Goal: Navigation & Orientation: Understand site structure

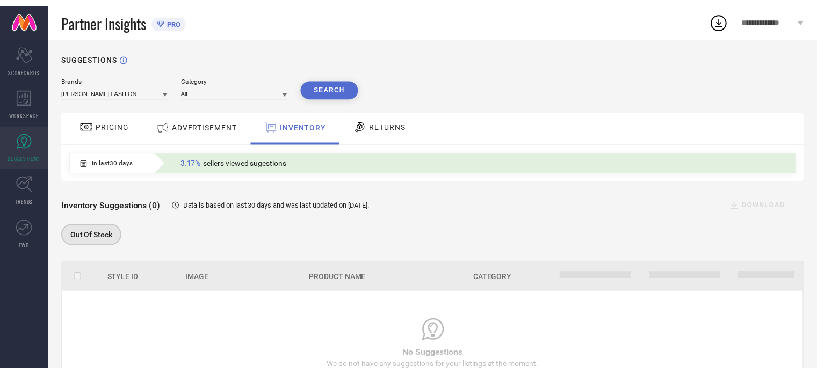
scroll to position [47, 0]
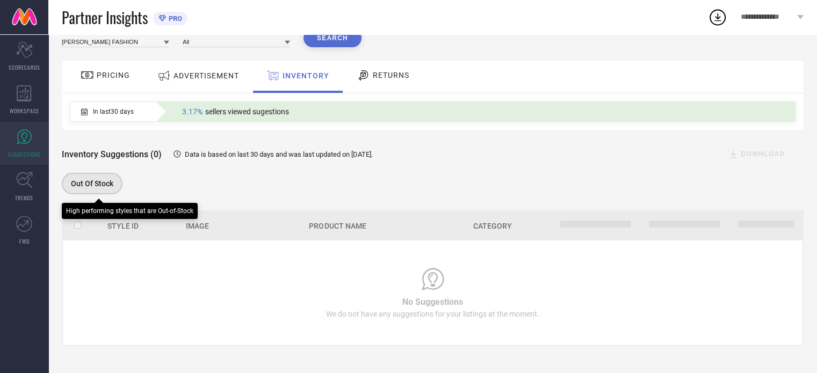
click at [80, 177] on div "Out Of Stock" at bounding box center [92, 183] width 61 height 21
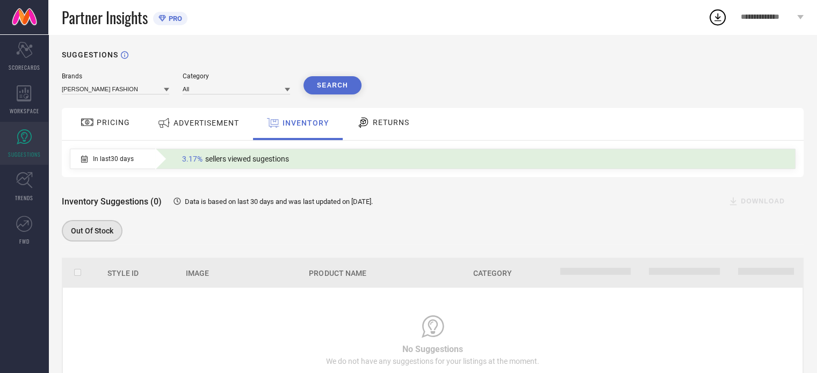
click at [380, 140] on div "RETURNS" at bounding box center [382, 124] width 79 height 32
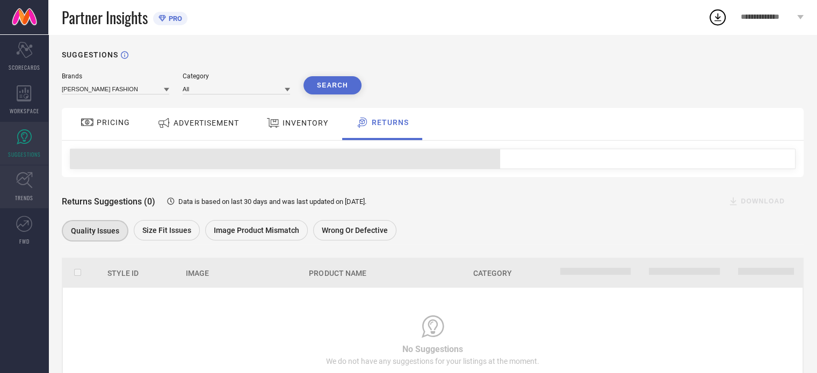
click at [0, 166] on link "TRENDS" at bounding box center [24, 186] width 48 height 43
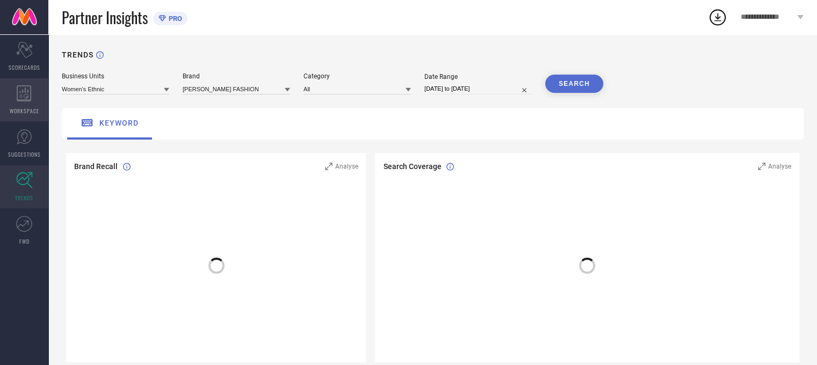
click at [26, 79] on div "WORKSPACE" at bounding box center [24, 99] width 48 height 43
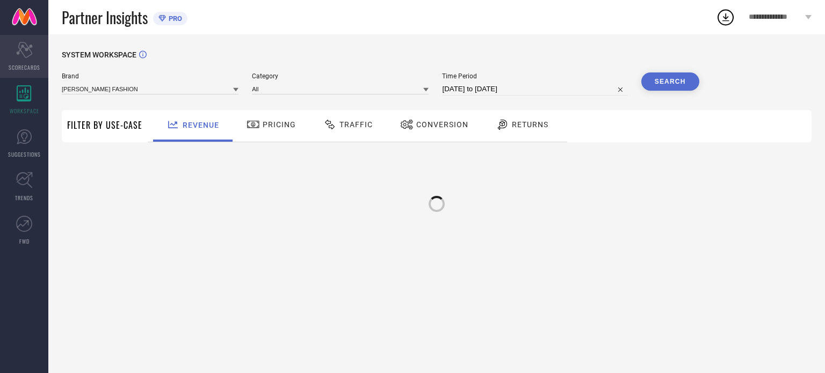
click at [27, 71] on div "Scorecard SCORECARDS" at bounding box center [24, 56] width 48 height 43
